Goal: Find contact information: Find contact information

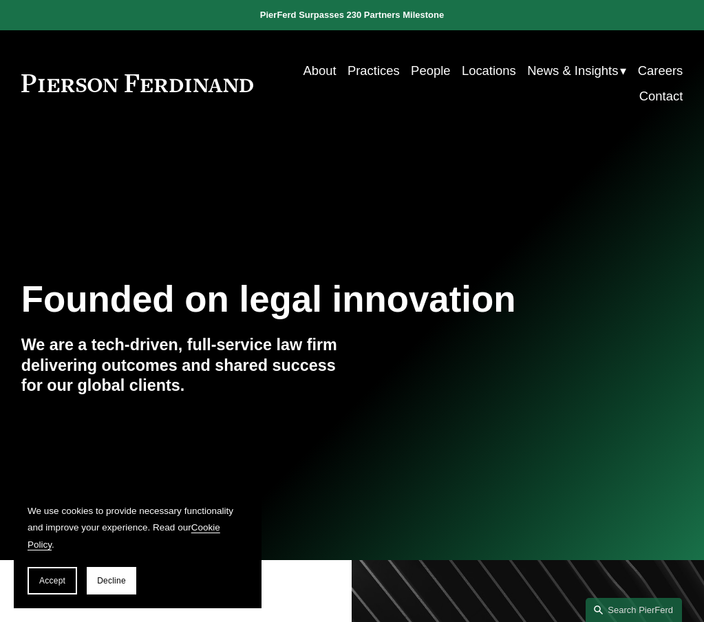
click at [377, 76] on link "Practices" at bounding box center [374, 70] width 52 height 25
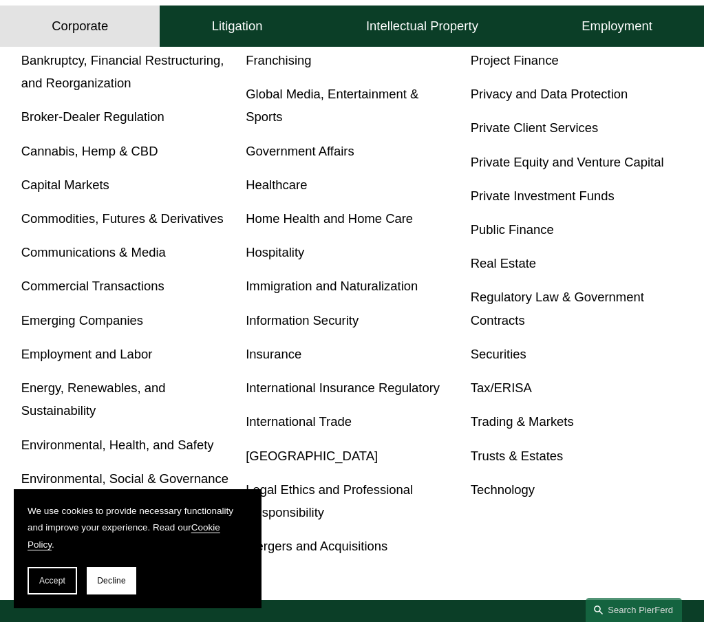
scroll to position [514, 0]
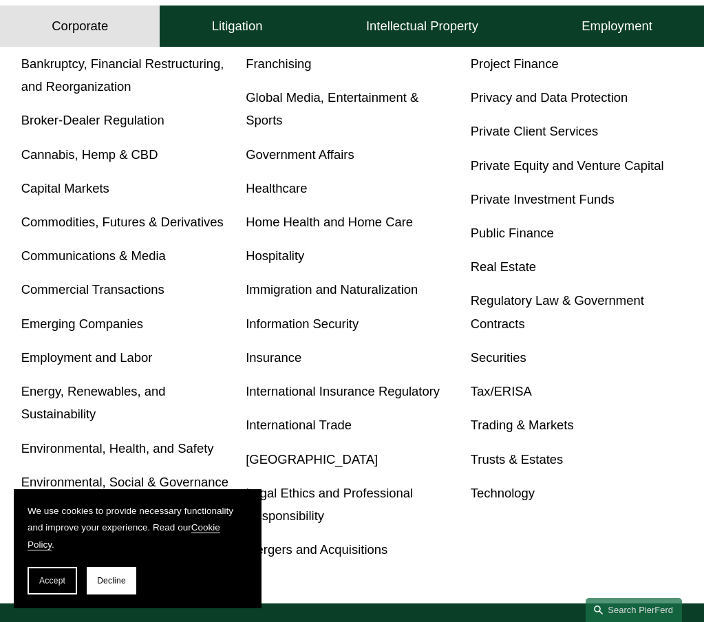
click at [283, 365] on link "Insurance" at bounding box center [274, 357] width 56 height 14
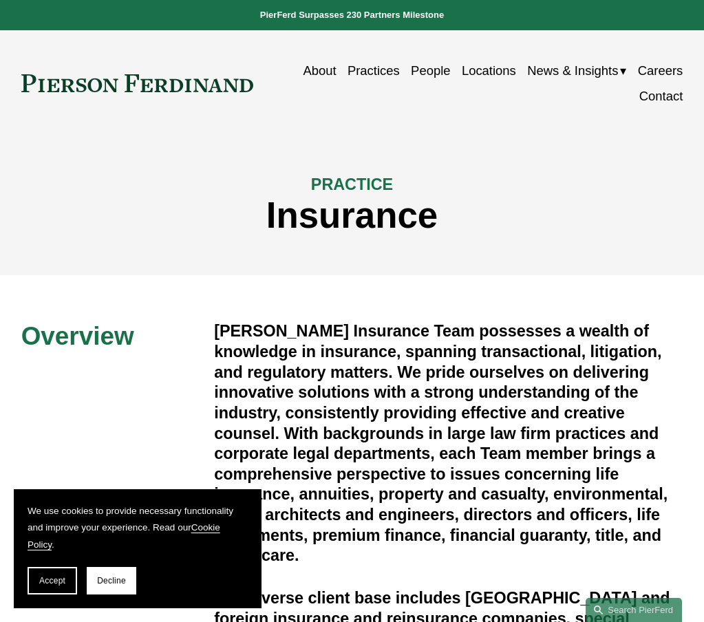
click at [434, 78] on link "People" at bounding box center [430, 70] width 39 height 25
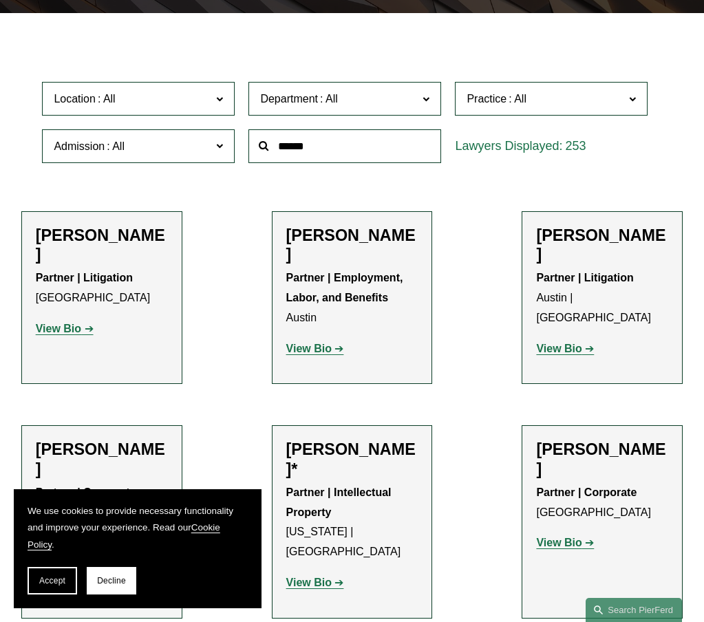
scroll to position [341, 0]
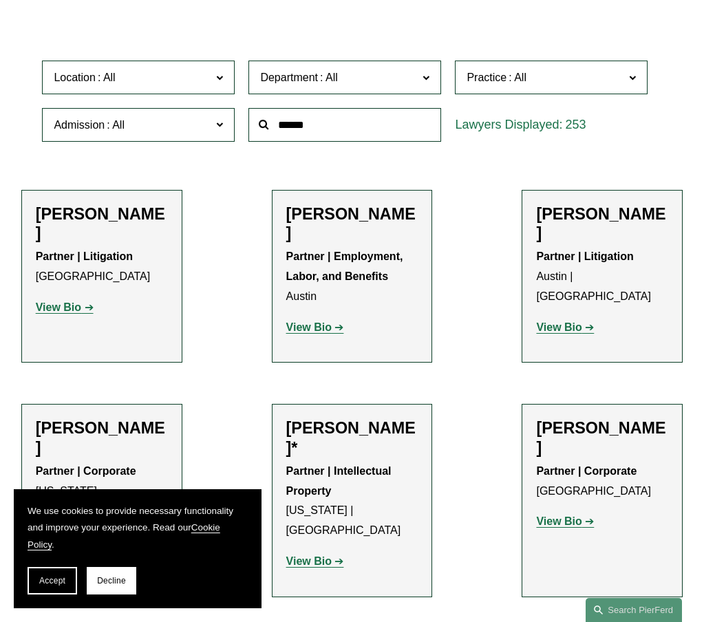
click at [158, 83] on span "Location" at bounding box center [133, 77] width 158 height 19
click at [0, 0] on link "Boston" at bounding box center [0, 0] width 0 height 0
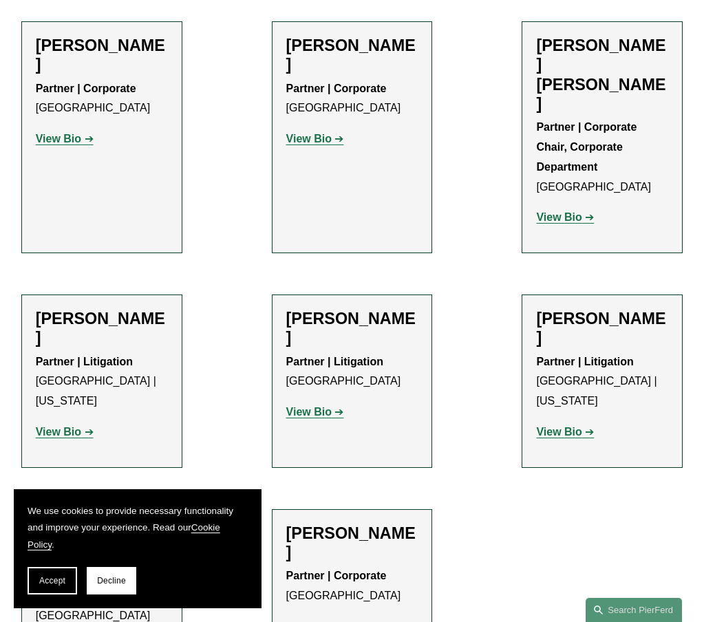
scroll to position [760, 0]
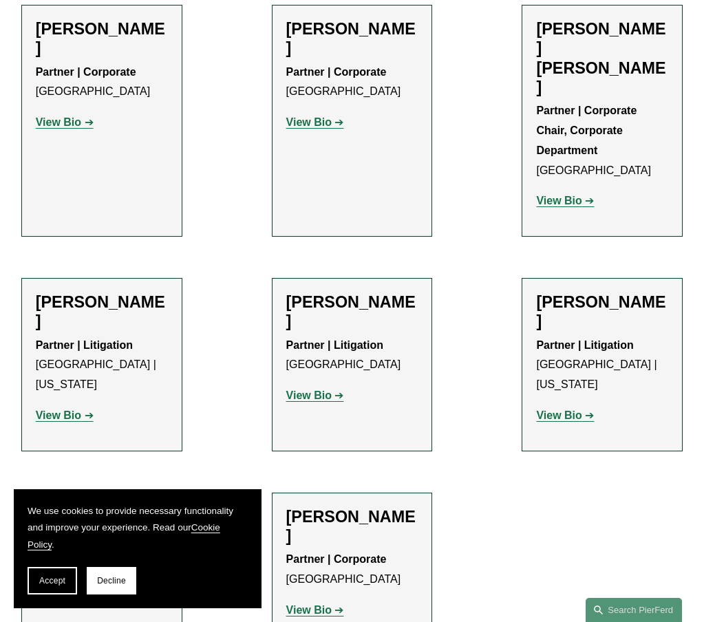
click at [558, 410] on strong "View Bio" at bounding box center [558, 416] width 45 height 12
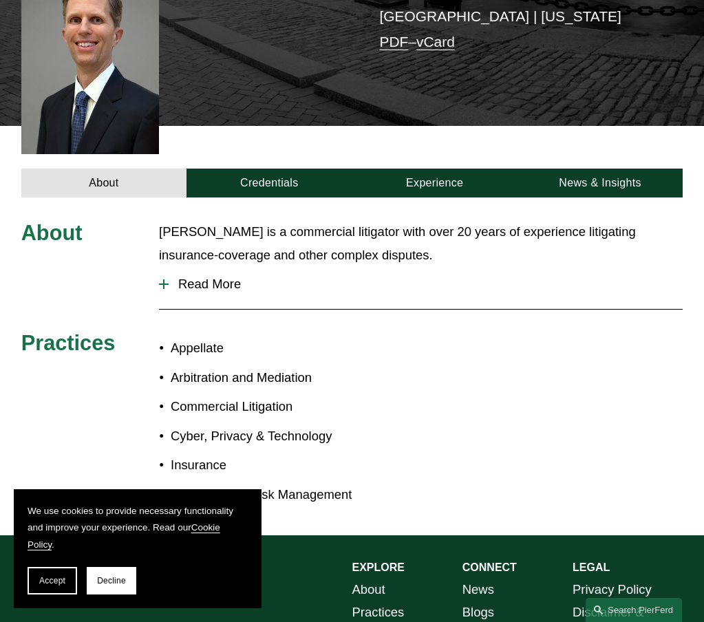
scroll to position [363, 0]
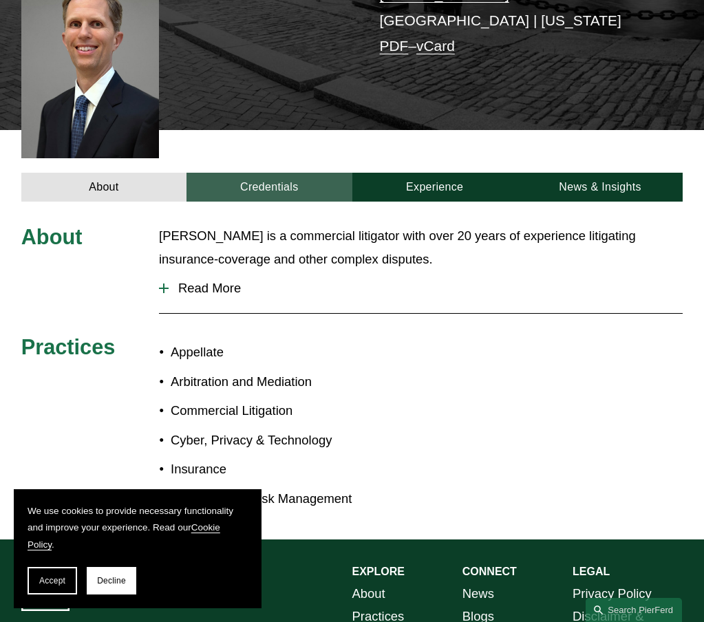
click at [258, 173] on link "Credentials" at bounding box center [269, 187] width 165 height 28
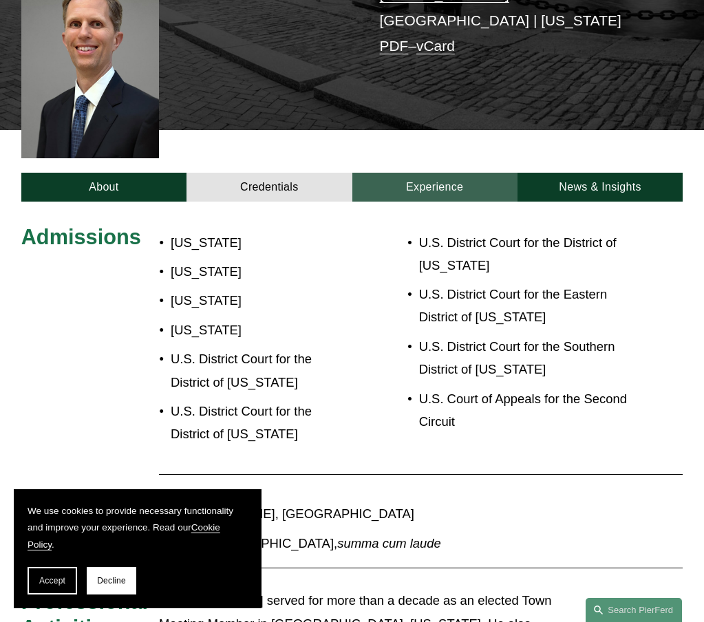
click at [410, 173] on link "Experience" at bounding box center [435, 187] width 165 height 28
